Goal: Understand process/instructions

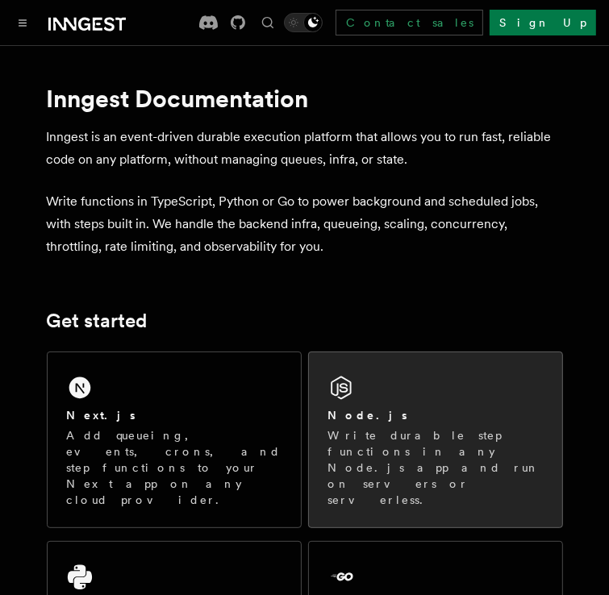
click at [387, 423] on div "Node.js Write durable step functions in any Node.js app and run on servers or s…" at bounding box center [435, 457] width 215 height 101
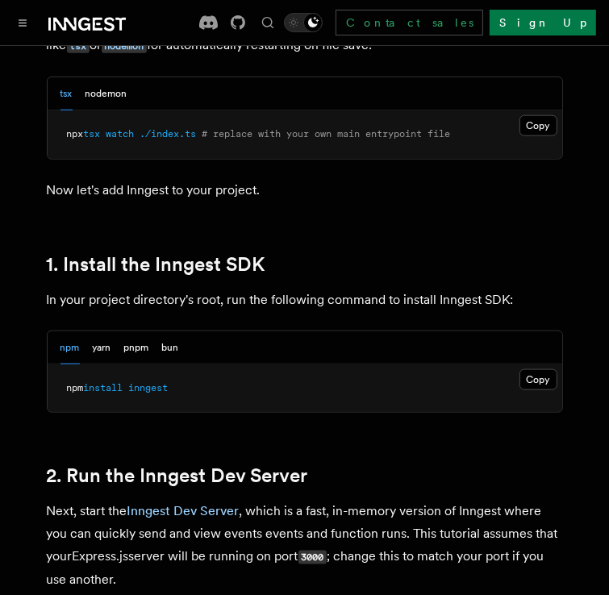
scroll to position [887, 0]
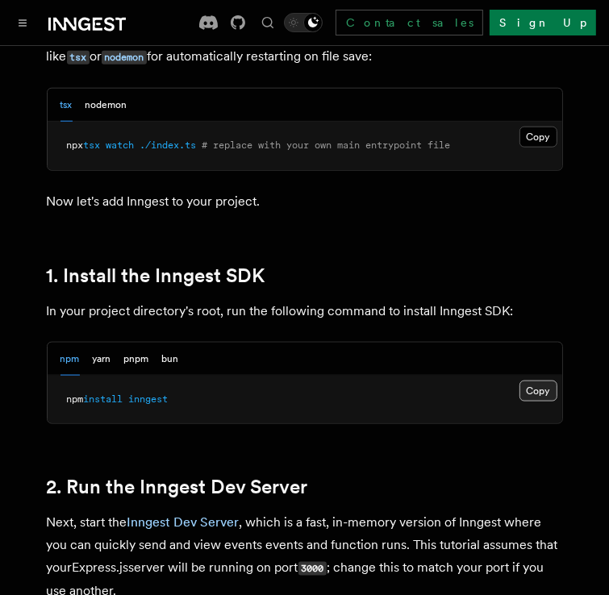
click at [545, 391] on button "Copy Copied" at bounding box center [538, 391] width 38 height 21
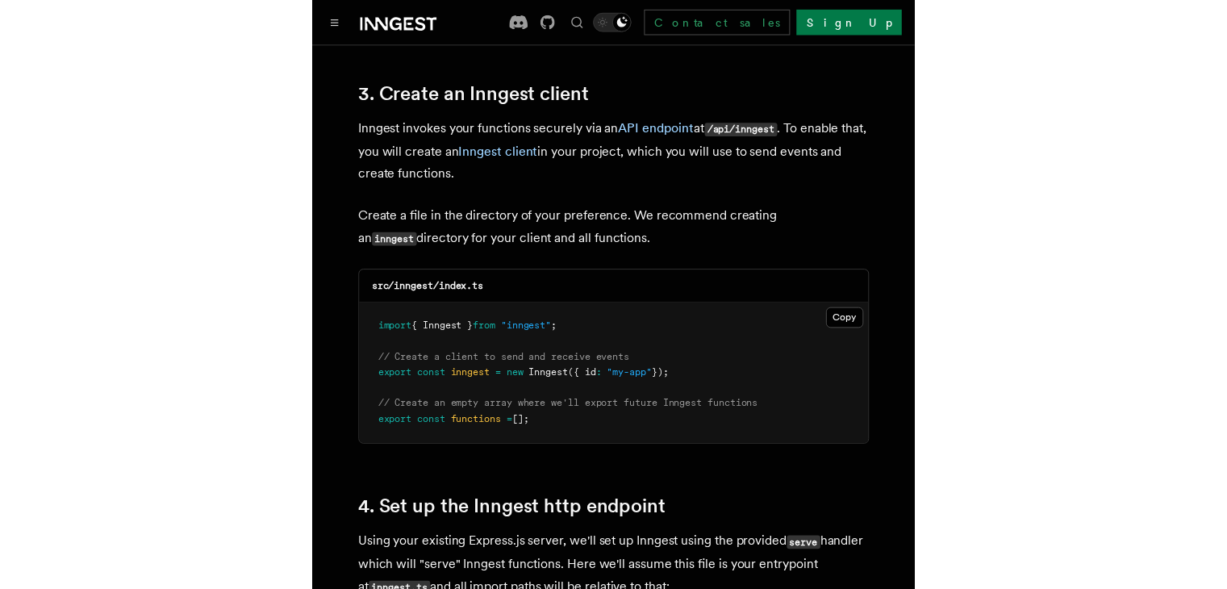
scroll to position [2064, 0]
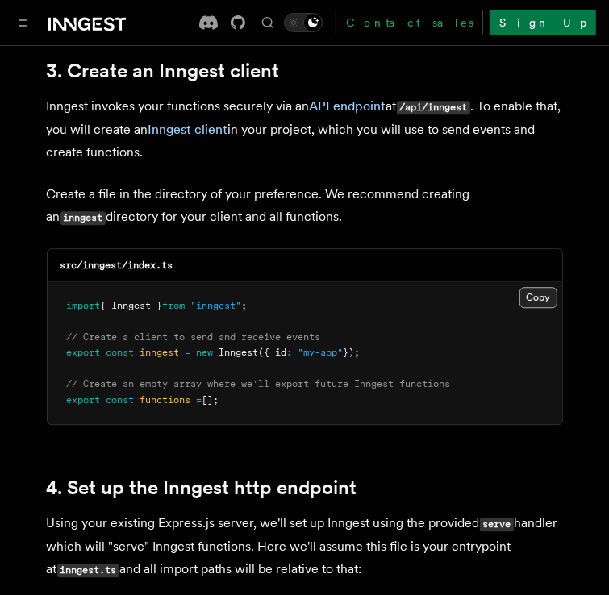
click at [535, 287] on button "Copy Copied" at bounding box center [538, 297] width 38 height 21
click at [539, 287] on button "Copy Copied" at bounding box center [538, 297] width 38 height 21
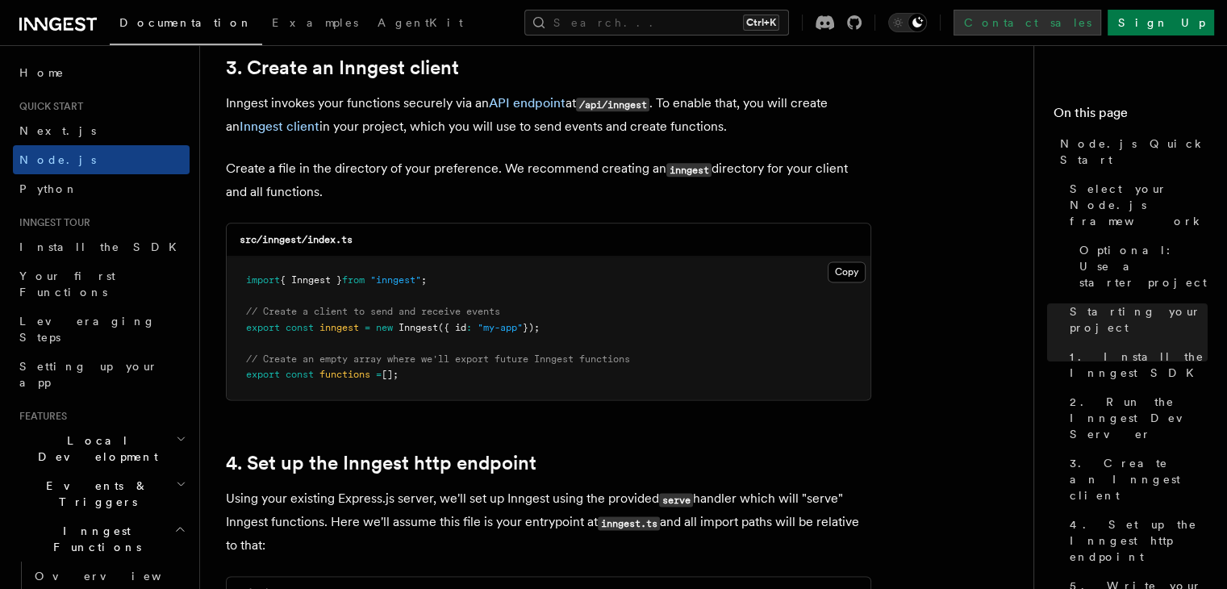
click at [608, 30] on link "Contact sales" at bounding box center [1027, 23] width 148 height 26
